Goal: Find specific page/section: Find specific page/section

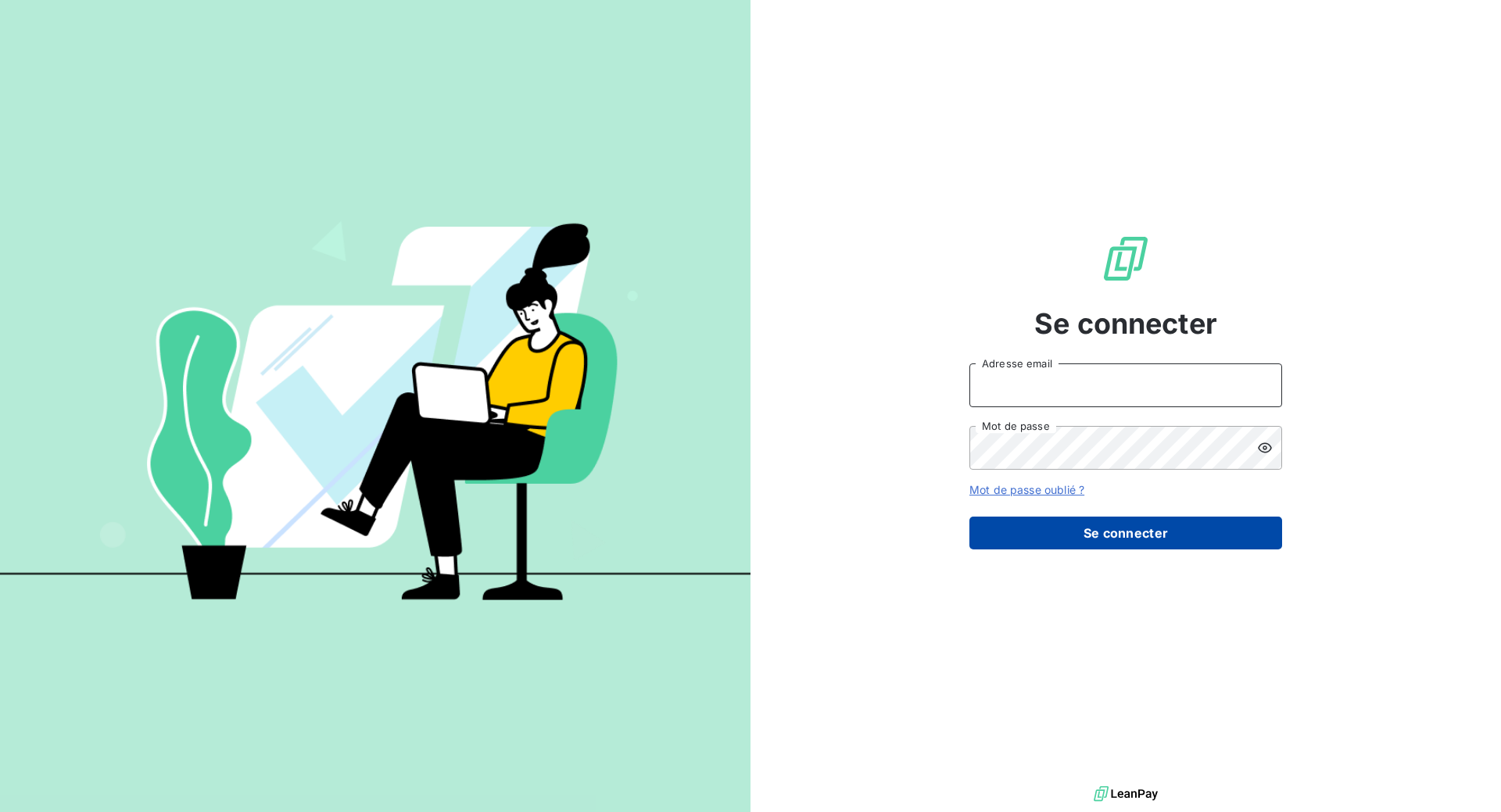
type input "[PERSON_NAME][EMAIL_ADDRESS][PERSON_NAME][DOMAIN_NAME]"
click at [1154, 550] on button "Se connecter" at bounding box center [1125, 532] width 312 height 33
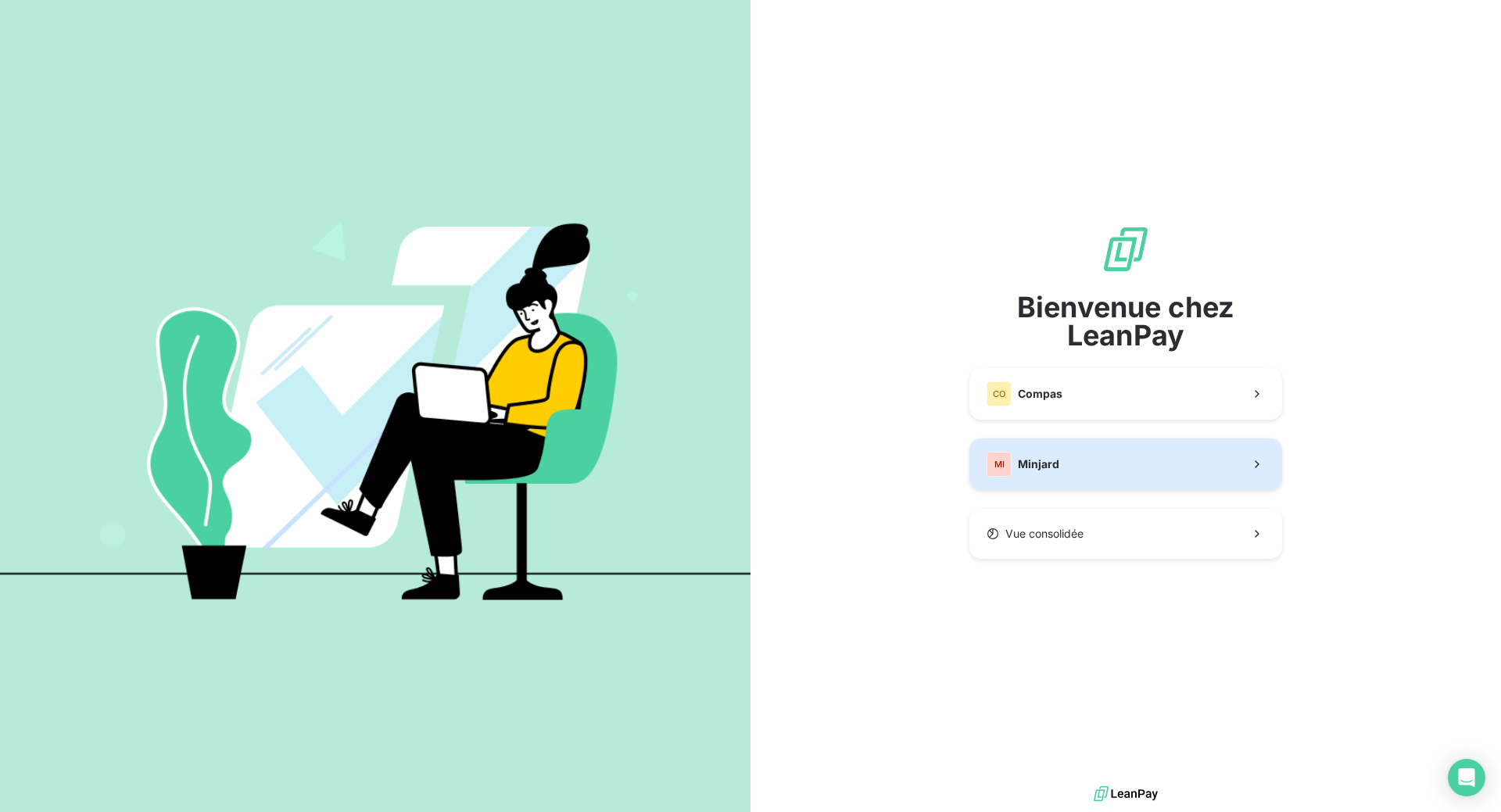
click at [1058, 472] on span "Minjard" at bounding box center [1039, 464] width 41 height 15
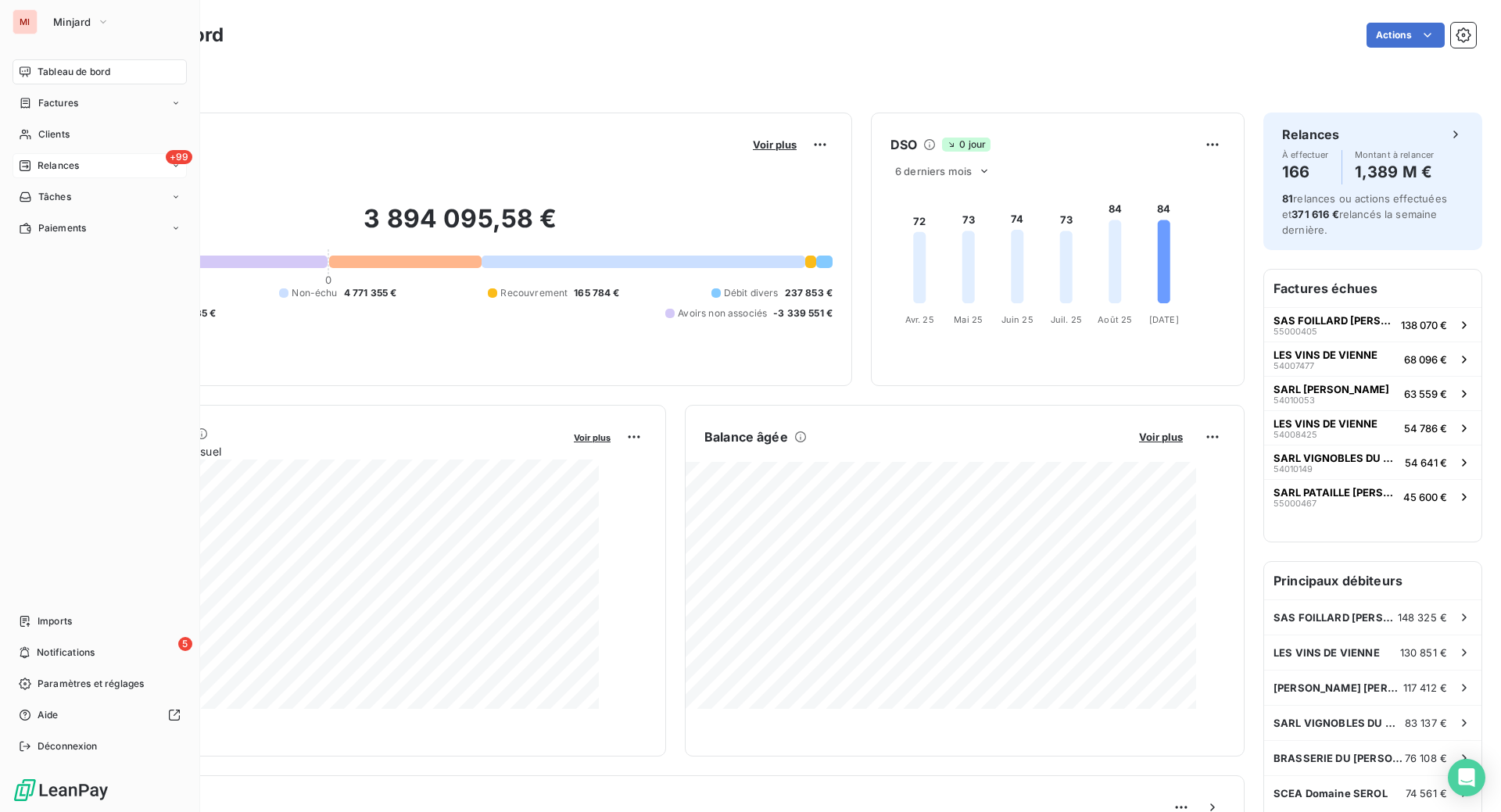
click at [59, 173] on div "Relances" at bounding box center [49, 165] width 60 height 14
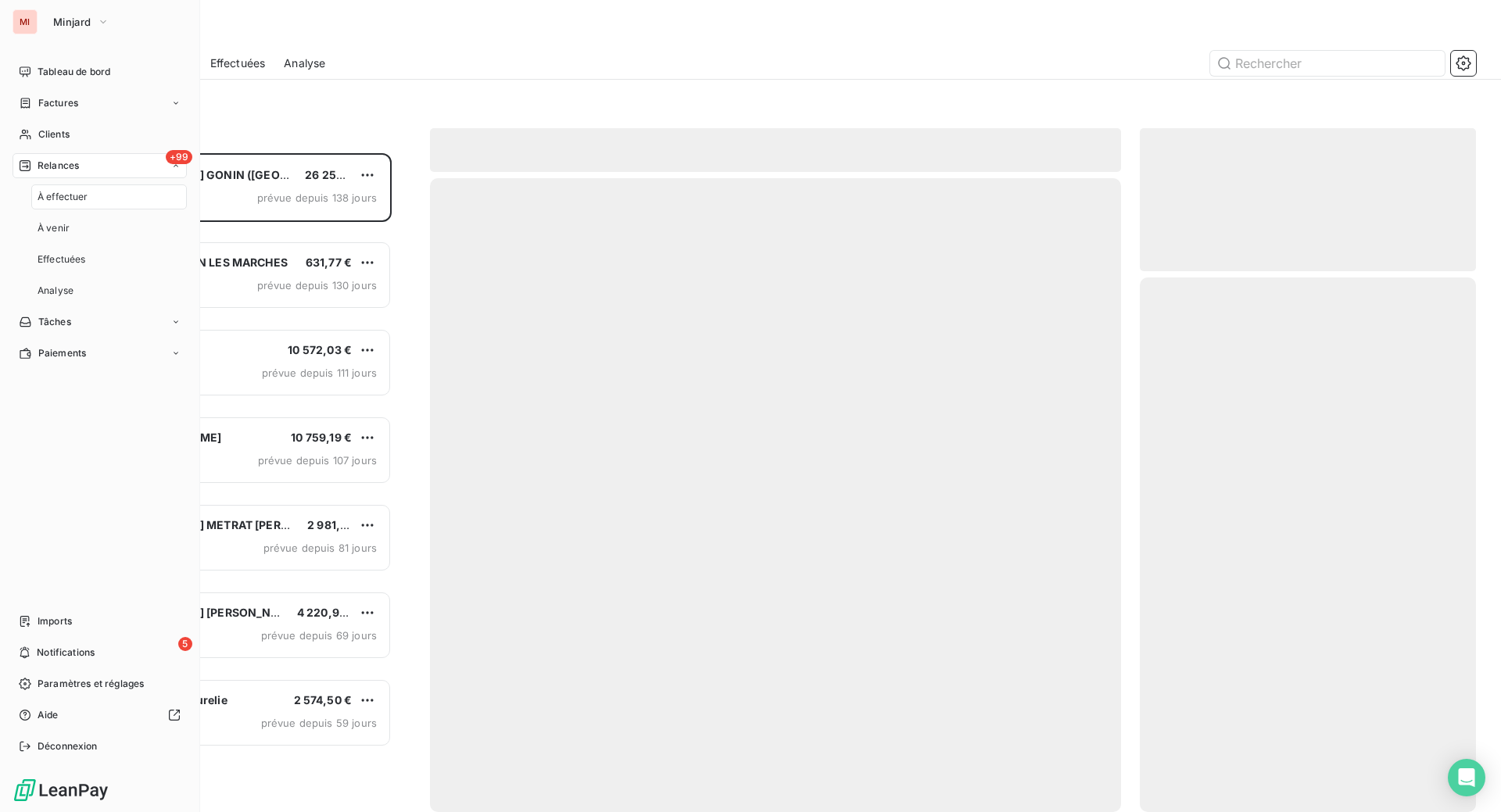
scroll to position [618, 299]
